Goal: Transaction & Acquisition: Purchase product/service

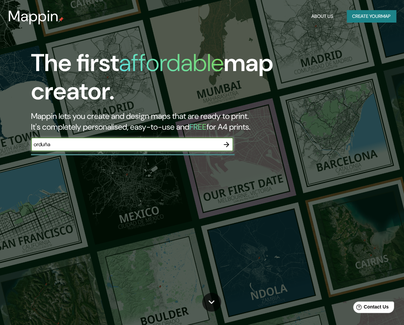
type input "orduña"
click at [76, 151] on div "orduña ​" at bounding box center [132, 145] width 202 height 15
click at [75, 147] on input "orduña" at bounding box center [125, 145] width 189 height 8
click at [227, 145] on icon "button" at bounding box center [226, 144] width 5 height 5
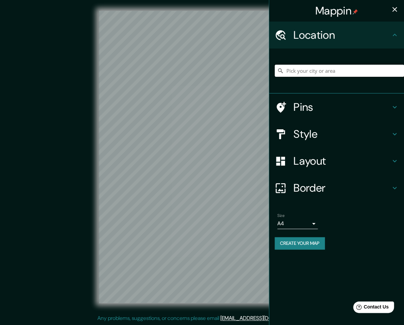
click at [301, 68] on input "Pick your city or area" at bounding box center [339, 71] width 129 height 12
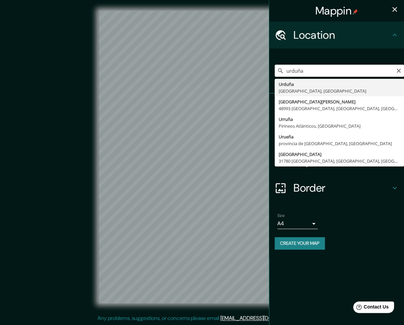
type input "[GEOGRAPHIC_DATA], [GEOGRAPHIC_DATA], [GEOGRAPHIC_DATA]"
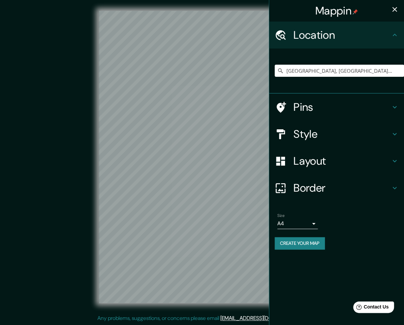
click at [316, 158] on h4 "Layout" at bounding box center [342, 160] width 97 height 13
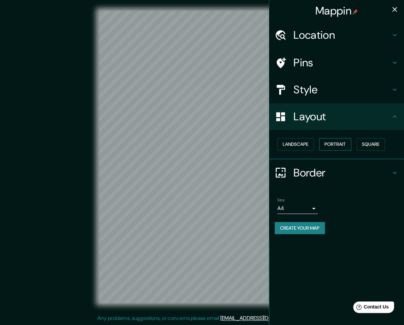
click at [336, 146] on button "Portrait" at bounding box center [335, 144] width 32 height 12
click at [339, 146] on button "Portrait" at bounding box center [335, 144] width 32 height 12
click at [309, 146] on button "Landscape" at bounding box center [296, 144] width 36 height 12
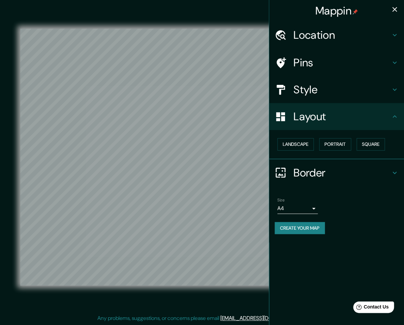
click at [313, 37] on h4 "Location" at bounding box center [342, 34] width 97 height 13
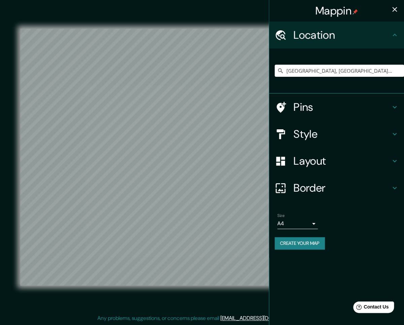
click at [204, 17] on div "© Mapbox © OpenStreetMap Improve this map" at bounding box center [202, 157] width 364 height 293
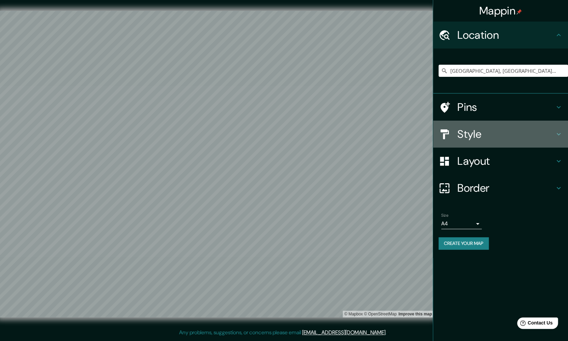
click at [404, 130] on h4 "Style" at bounding box center [505, 133] width 97 height 13
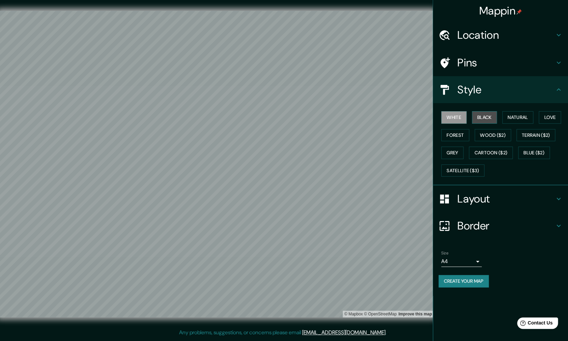
click at [404, 117] on button "Black" at bounding box center [484, 117] width 25 height 12
click at [404, 115] on button "Natural" at bounding box center [517, 117] width 31 height 12
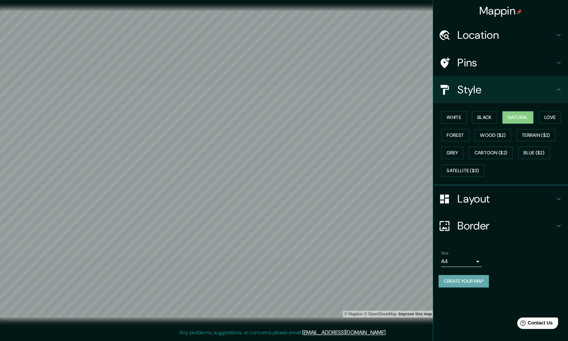
click at [404, 279] on button "Create your map" at bounding box center [463, 281] width 50 height 12
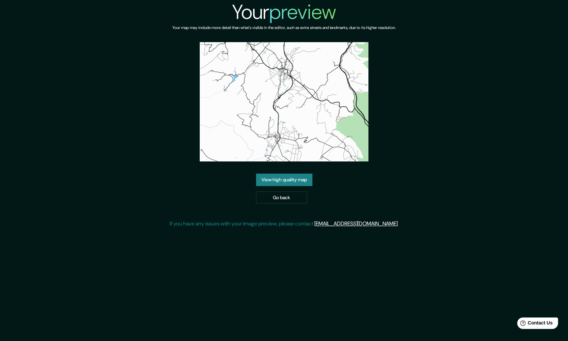
click at [298, 181] on link "View high quality map" at bounding box center [284, 180] width 56 height 12
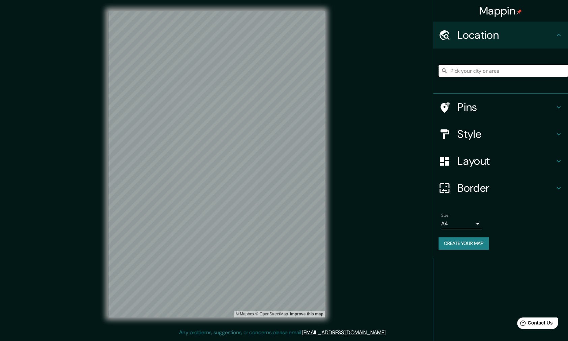
click at [460, 73] on input "Pick your city or area" at bounding box center [502, 71] width 129 height 12
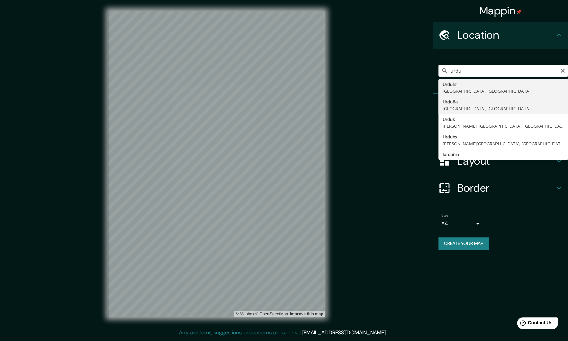
type input "[GEOGRAPHIC_DATA], [GEOGRAPHIC_DATA], [GEOGRAPHIC_DATA]"
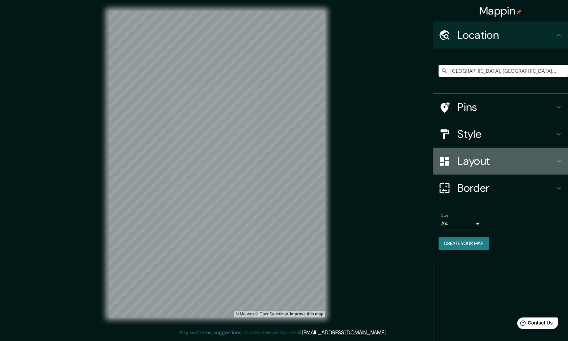
click at [486, 167] on h4 "Layout" at bounding box center [505, 160] width 97 height 13
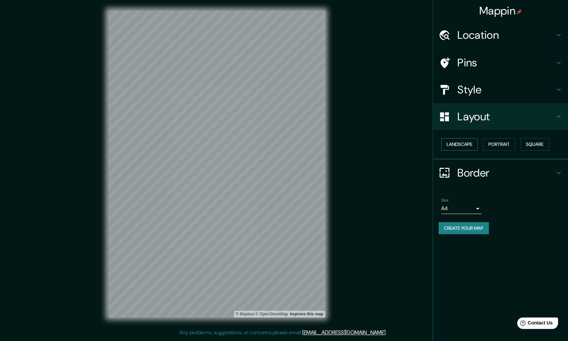
click at [457, 143] on button "Landscape" at bounding box center [459, 144] width 36 height 12
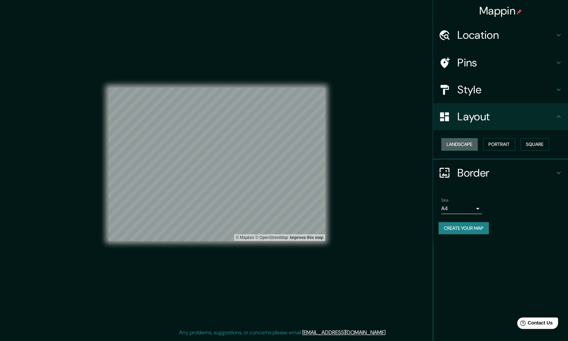
click at [468, 143] on button "Landscape" at bounding box center [459, 144] width 36 height 12
click at [472, 172] on h4 "Border" at bounding box center [505, 172] width 97 height 13
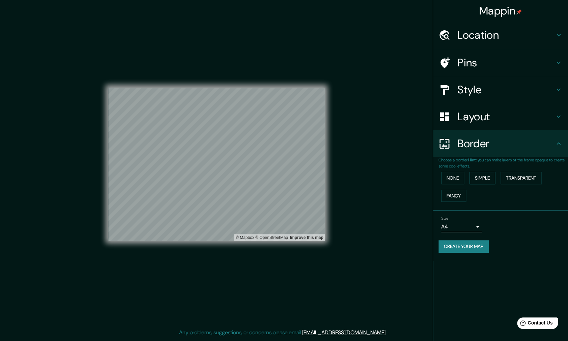
click at [478, 177] on button "Simple" at bounding box center [482, 178] width 26 height 12
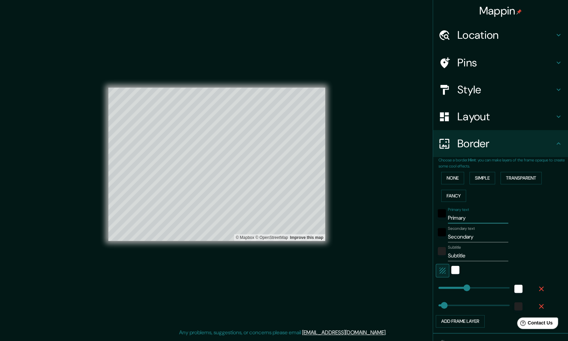
drag, startPoint x: 457, startPoint y: 218, endPoint x: 420, endPoint y: 217, distance: 37.1
click at [448, 217] on input "Primary" at bounding box center [478, 218] width 60 height 11
type input "257"
type input "51"
drag, startPoint x: 483, startPoint y: 235, endPoint x: 429, endPoint y: 236, distance: 54.3
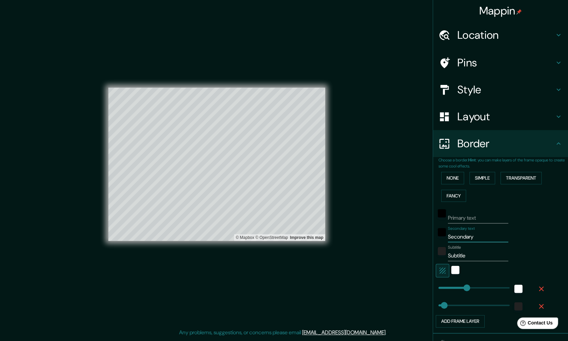
click at [448, 236] on input "Secondary" at bounding box center [478, 237] width 60 height 11
type input "257"
type input "51"
drag, startPoint x: 473, startPoint y: 259, endPoint x: 420, endPoint y: 258, distance: 52.6
click at [448, 258] on input "Subtitle" at bounding box center [478, 256] width 60 height 11
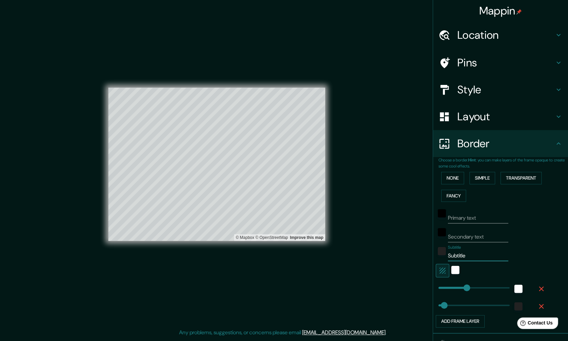
type input "257"
type input "51"
click at [444, 272] on icon "button" at bounding box center [442, 271] width 8 height 8
type input "257"
type input "51"
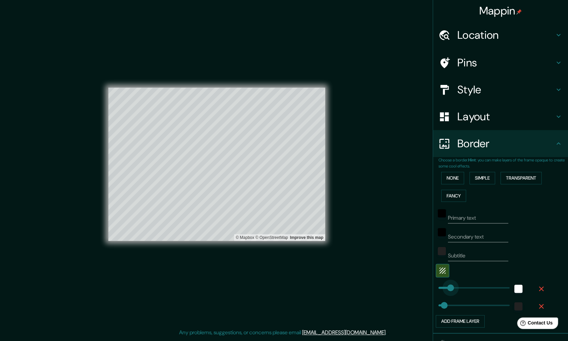
type input "99"
drag, startPoint x: 466, startPoint y: 288, endPoint x: 449, endPoint y: 288, distance: 16.9
type input "51"
type input "114"
type input "51"
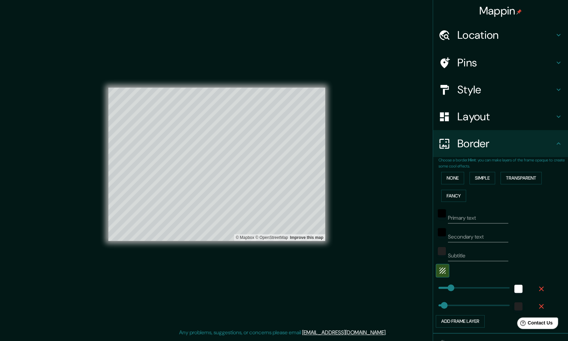
type input "121"
type input "51"
type input "105"
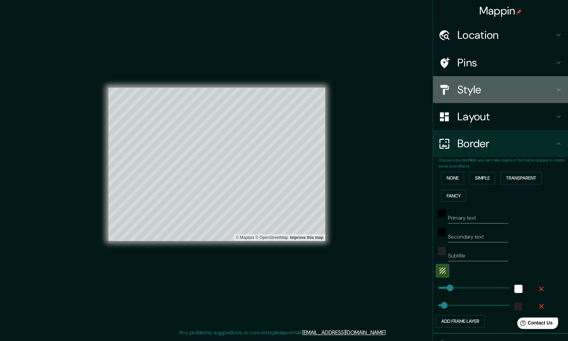
click at [477, 91] on h4 "Style" at bounding box center [505, 89] width 97 height 13
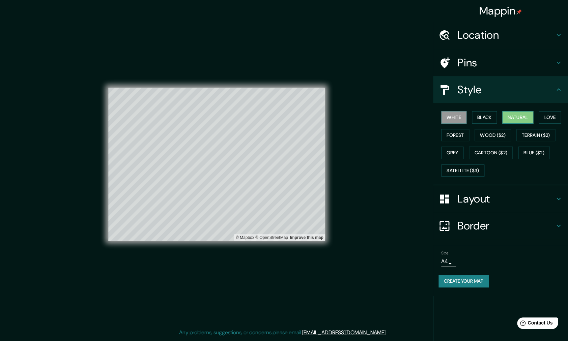
click at [520, 117] on button "Natural" at bounding box center [517, 117] width 31 height 12
click at [457, 282] on button "Create your map" at bounding box center [463, 281] width 50 height 12
click at [472, 227] on h4 "Border" at bounding box center [505, 225] width 97 height 13
type input "51"
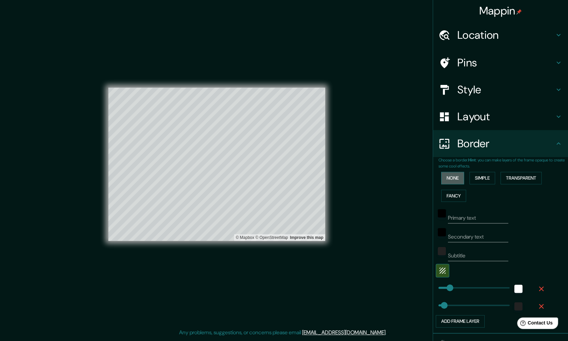
click at [454, 179] on button "None" at bounding box center [452, 178] width 23 height 12
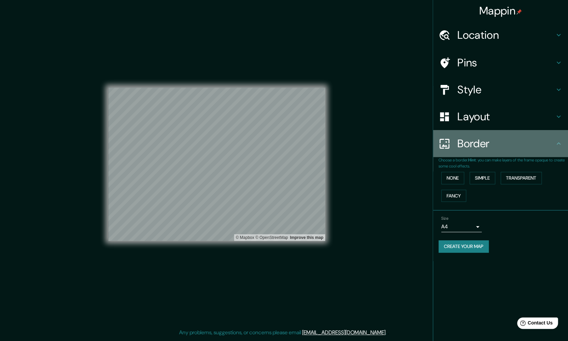
click at [473, 144] on h4 "Border" at bounding box center [505, 143] width 97 height 13
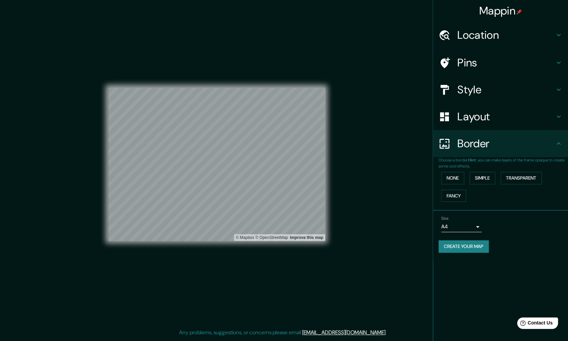
click at [467, 247] on button "Create your map" at bounding box center [463, 246] width 50 height 12
